Goal: Task Accomplishment & Management: Manage account settings

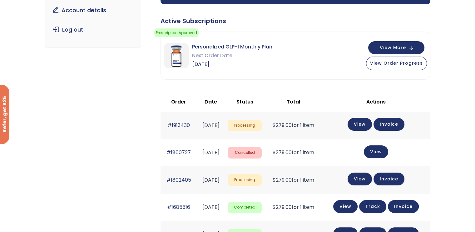
scroll to position [31, 0]
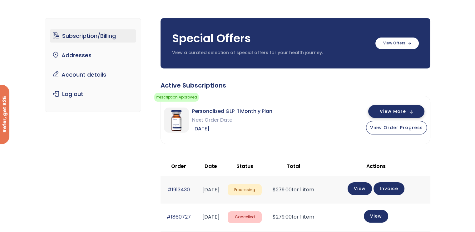
click at [391, 113] on span "View More" at bounding box center [393, 111] width 26 height 4
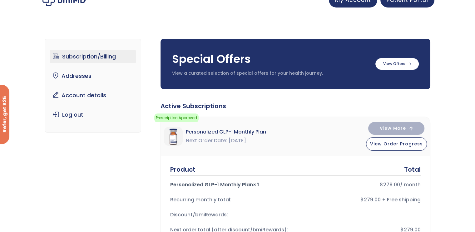
scroll to position [0, 0]
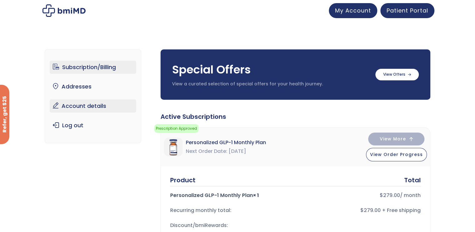
click at [77, 108] on link "Account details" at bounding box center [93, 105] width 87 height 13
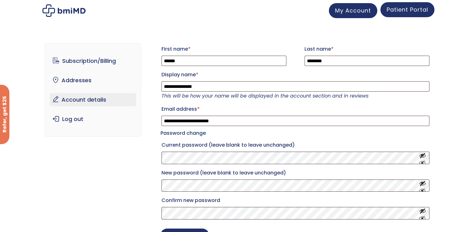
click at [403, 7] on span "Patient Portal" at bounding box center [408, 10] width 42 height 8
